Goal: Task Accomplishment & Management: Use online tool/utility

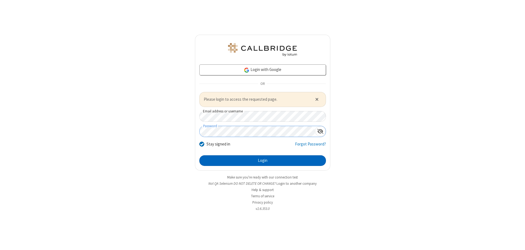
click at [262, 161] on button "Login" at bounding box center [262, 160] width 126 height 11
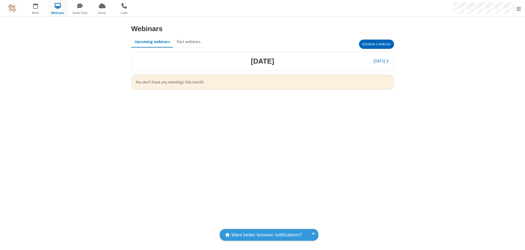
click at [376, 44] on button "Schedule a Webinar" at bounding box center [376, 44] width 35 height 9
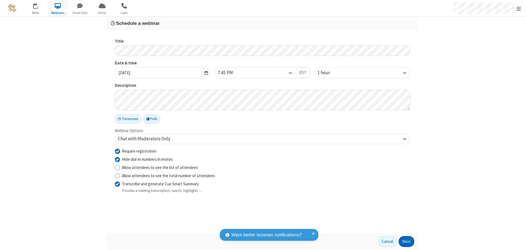
click at [406, 242] on button "Next" at bounding box center [406, 241] width 16 height 11
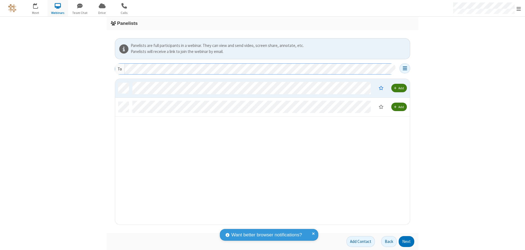
scroll to position [142, 290]
click at [406, 242] on button "Next" at bounding box center [406, 241] width 16 height 11
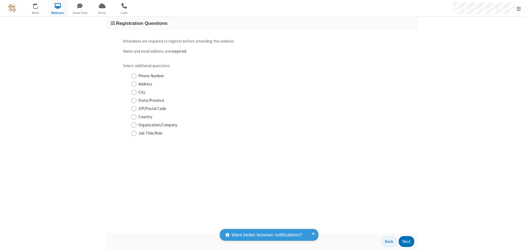
click at [134, 76] on input "Phone Number" at bounding box center [133, 76] width 5 height 6
checkbox input "true"
click at [406, 242] on button "Next" at bounding box center [406, 241] width 16 height 11
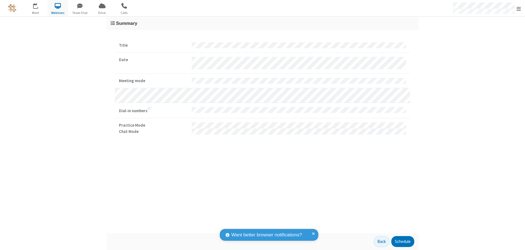
click at [402, 242] on button "Schedule" at bounding box center [402, 241] width 23 height 11
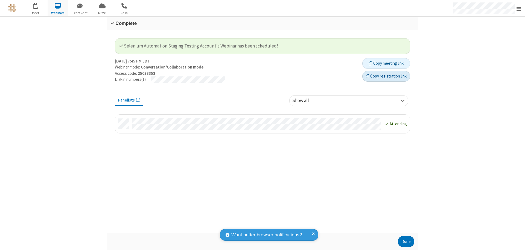
click at [386, 76] on button "Copy registration link" at bounding box center [386, 76] width 48 height 11
click at [406, 242] on button "Done" at bounding box center [405, 241] width 16 height 11
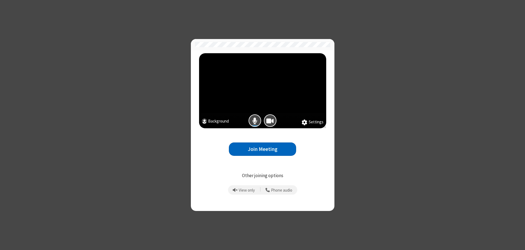
click at [262, 149] on button "Join Meeting" at bounding box center [262, 149] width 67 height 13
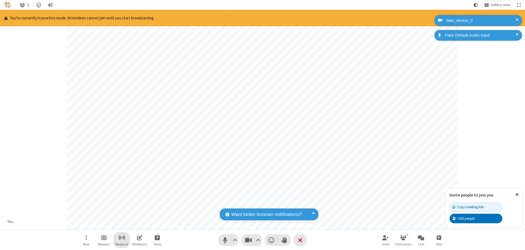
click at [121, 238] on span "Start broadcast" at bounding box center [121, 237] width 7 height 7
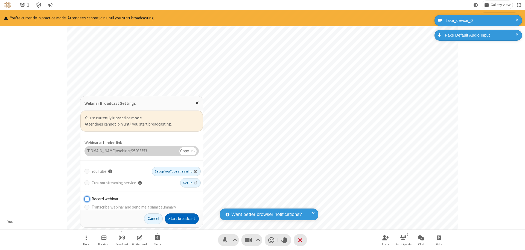
click at [182, 219] on button "Start broadcast" at bounding box center [182, 219] width 34 height 11
